Goal: Information Seeking & Learning: Learn about a topic

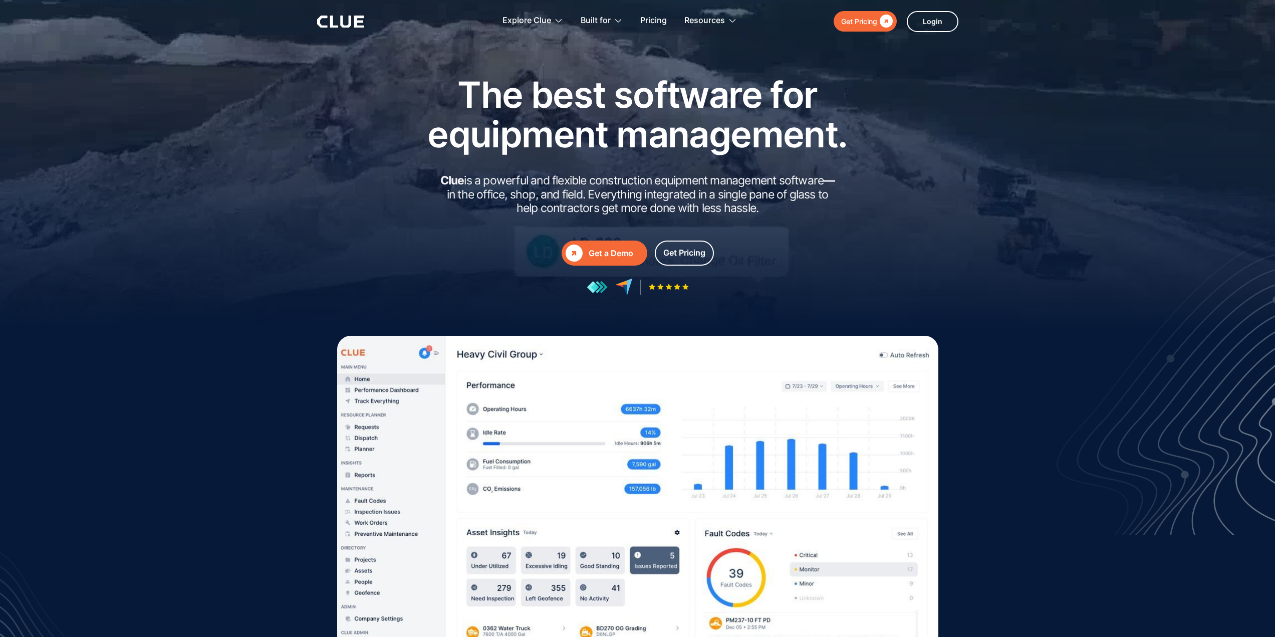
click at [612, 248] on div "Get a Demo" at bounding box center [616, 253] width 55 height 13
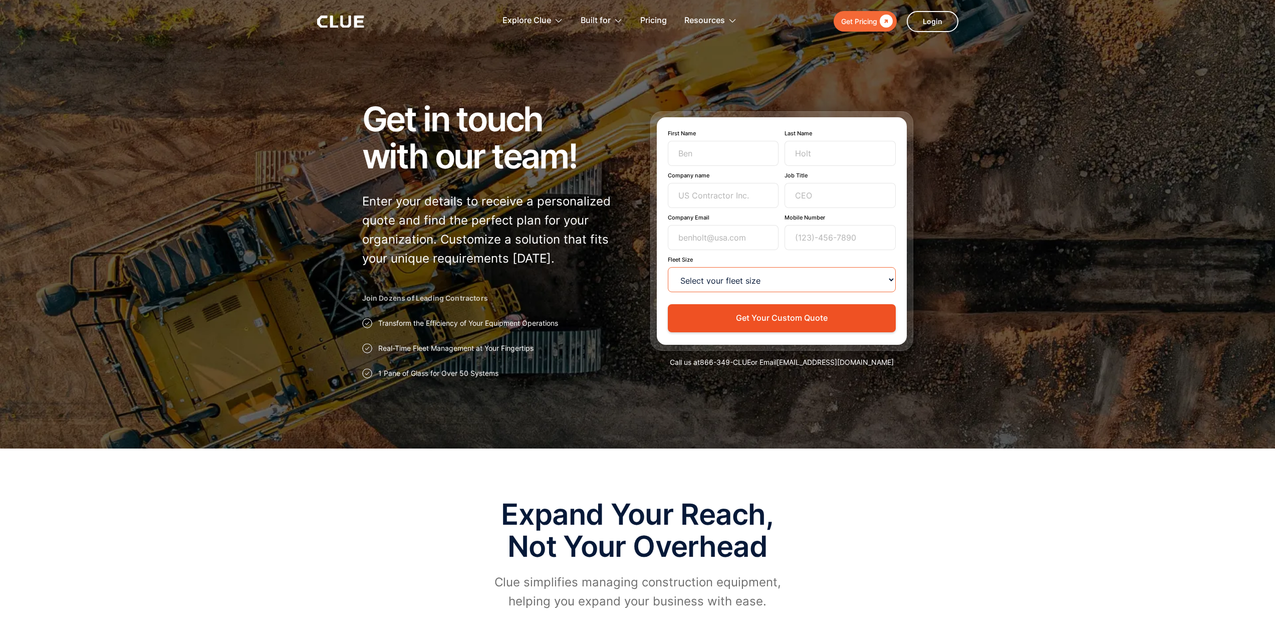
click at [714, 284] on select "Select your fleet size <15 15-99 100-499 500-999 >1000" at bounding box center [782, 279] width 228 height 25
click at [715, 281] on select "Select your fleet size <15 15-99 100-499 500-999 >1000" at bounding box center [782, 279] width 228 height 25
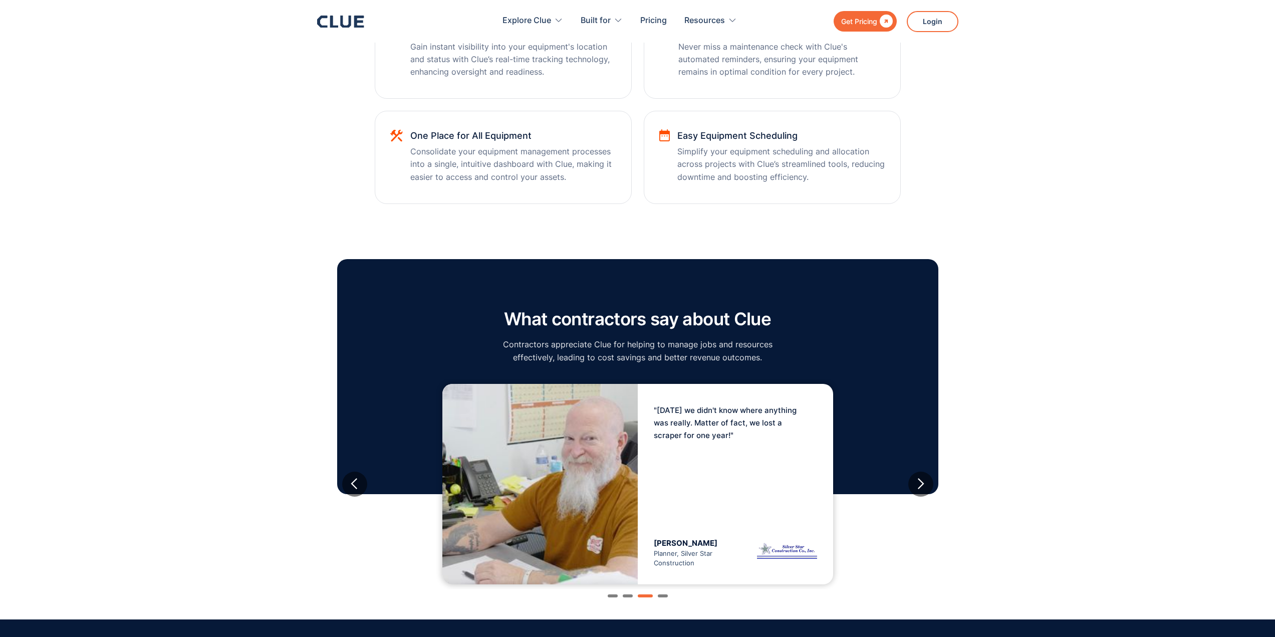
scroll to position [853, 0]
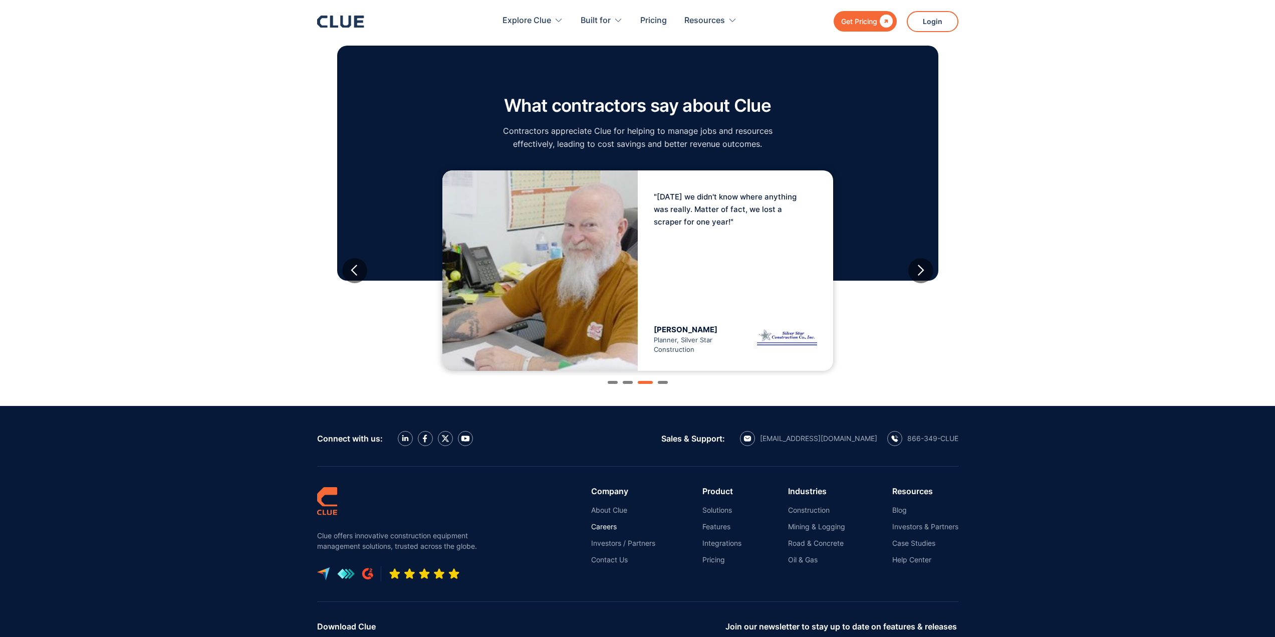
click at [606, 528] on link "Careers" at bounding box center [623, 526] width 64 height 9
